Goal: Find specific page/section

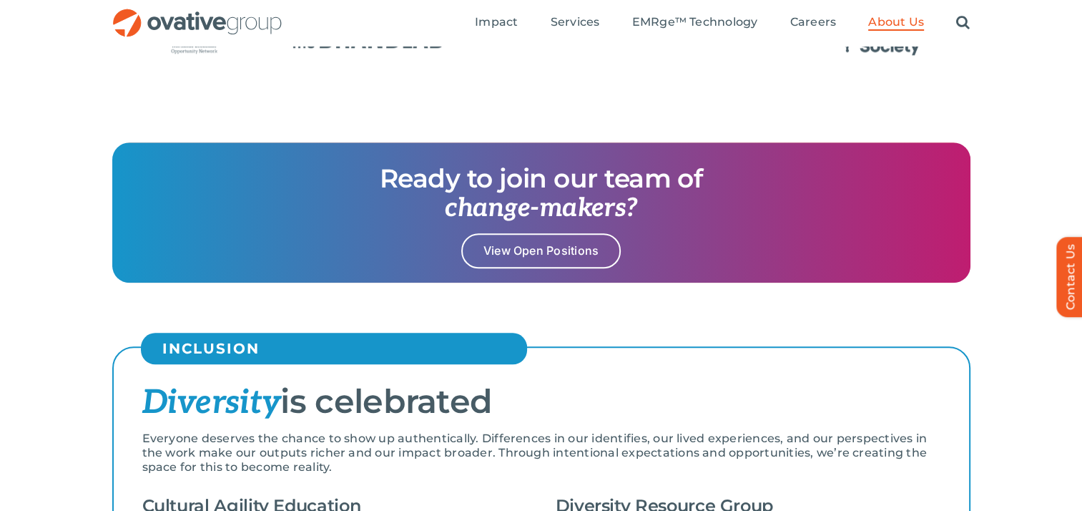
scroll to position [1364, 0]
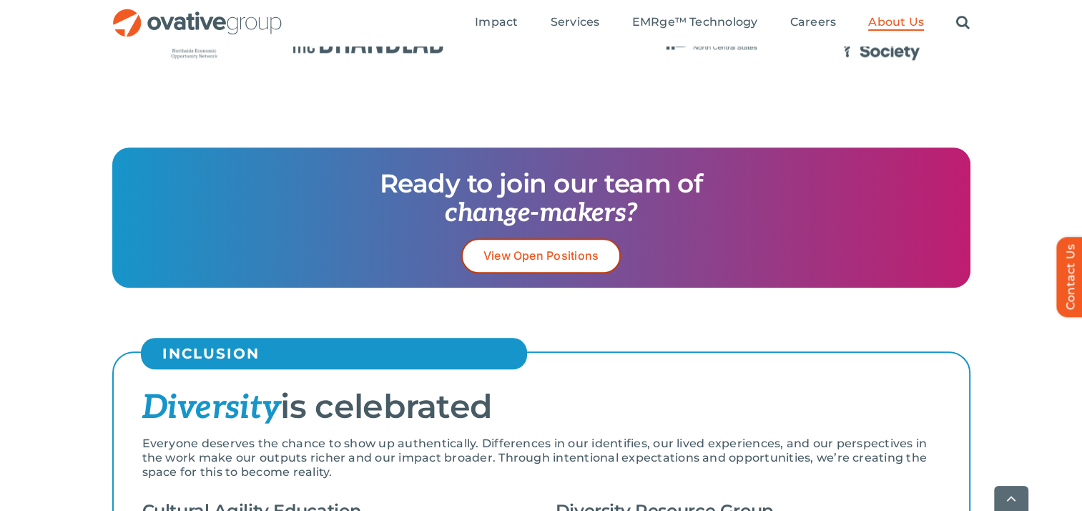
click at [595, 255] on span "View Open Positions" at bounding box center [542, 256] width 116 height 14
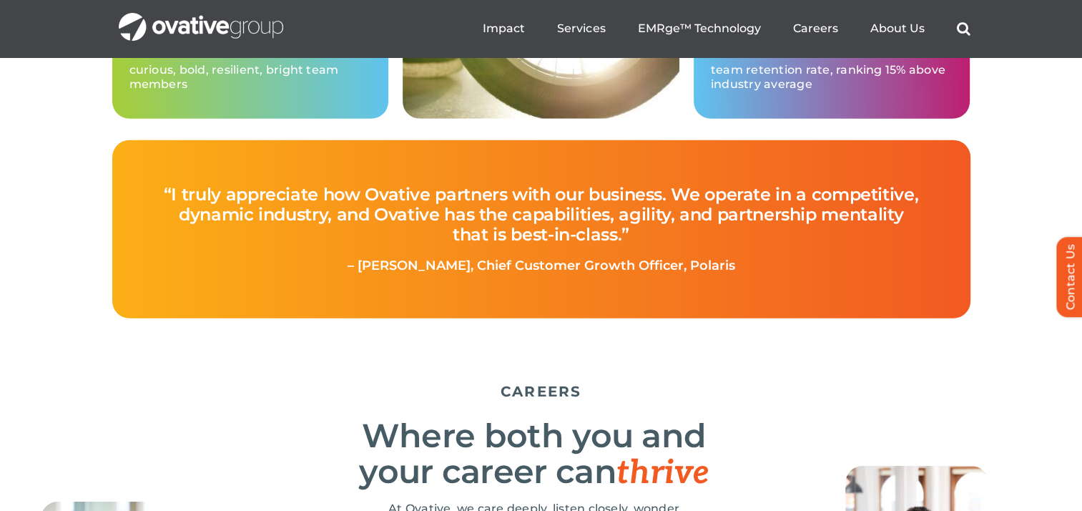
scroll to position [4143, 0]
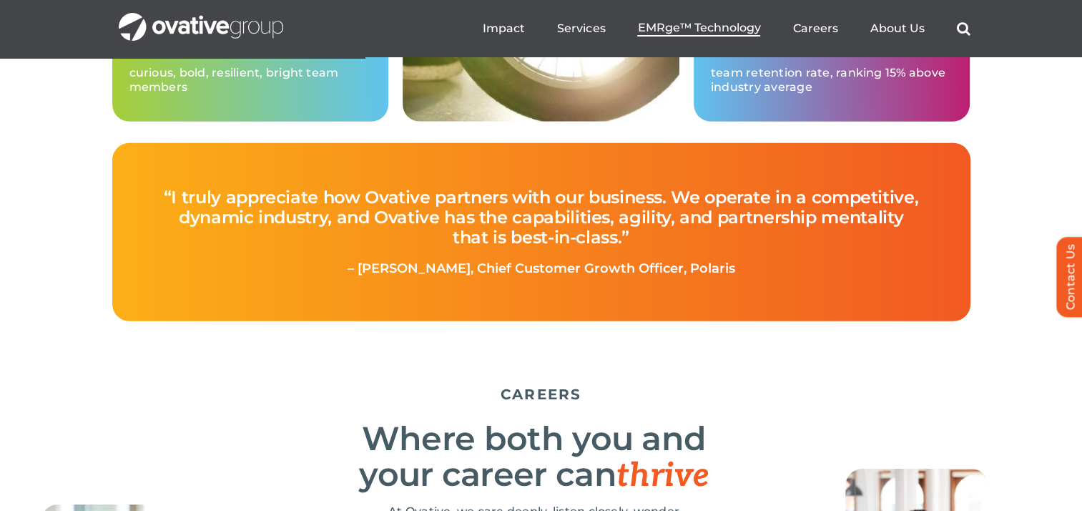
click at [710, 29] on span "EMRge™ Technology" at bounding box center [698, 28] width 123 height 14
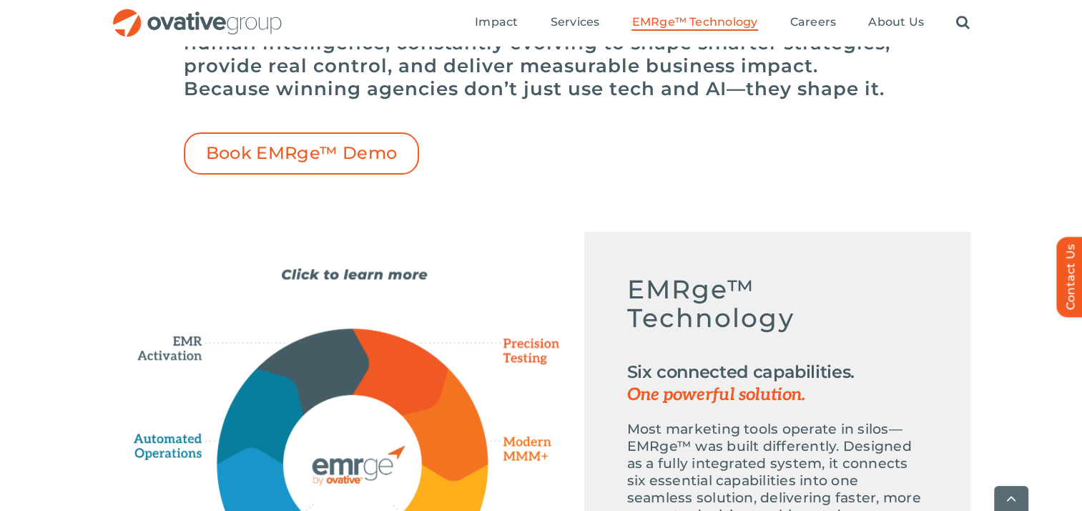
scroll to position [489, 0]
